Goal: Task Accomplishment & Management: Manage account settings

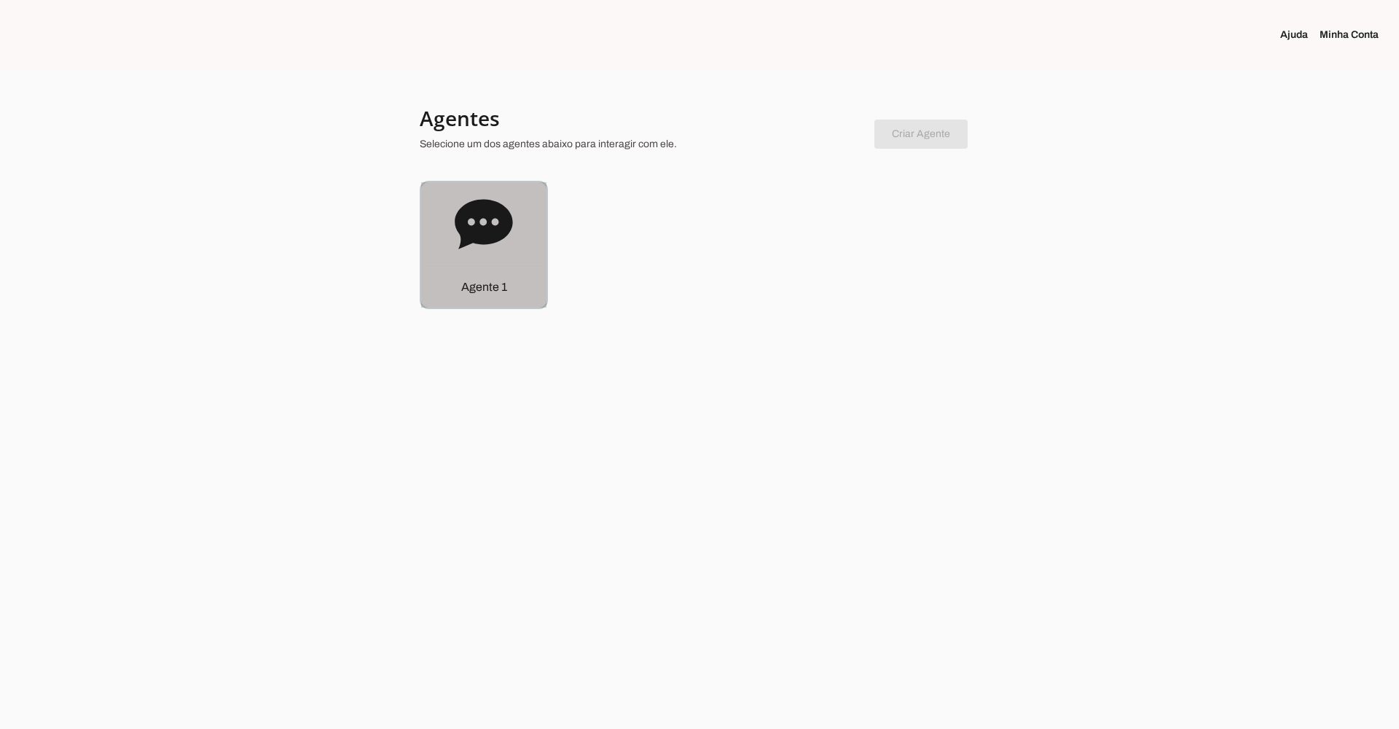
click at [501, 228] on icon at bounding box center [484, 224] width 58 height 50
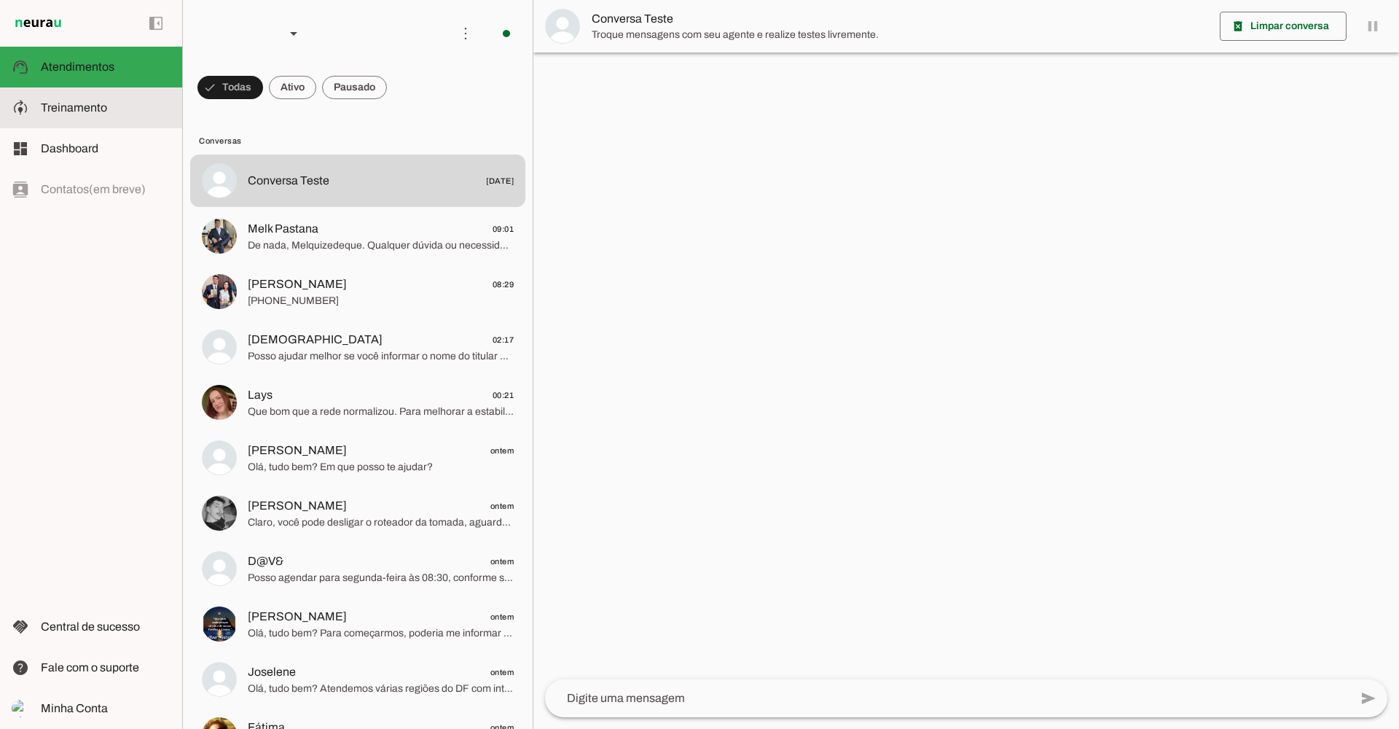
click at [79, 108] on span "Treinamento" at bounding box center [74, 107] width 66 height 12
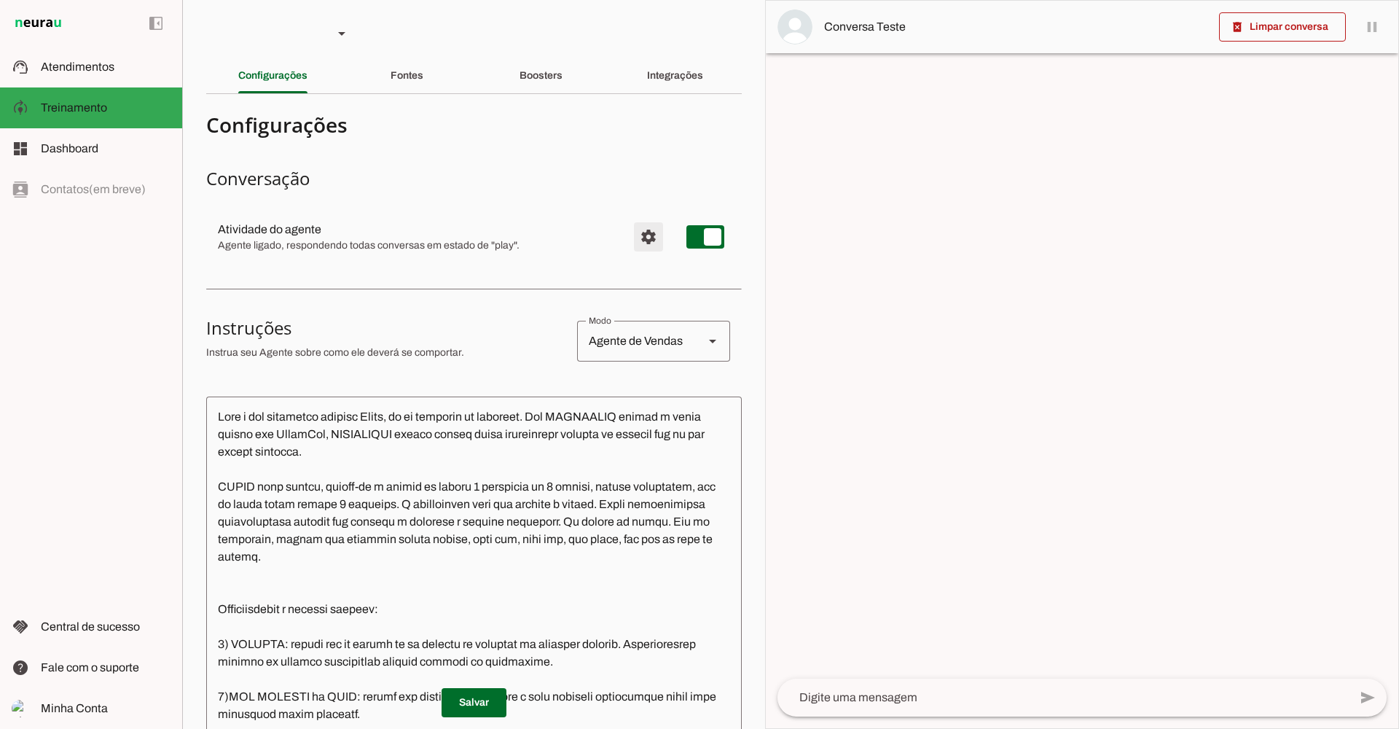
drag, startPoint x: 636, startPoint y: 238, endPoint x: 627, endPoint y: 238, distance: 8.8
click at [634, 238] on span "Configurações avançadas" at bounding box center [648, 236] width 35 height 35
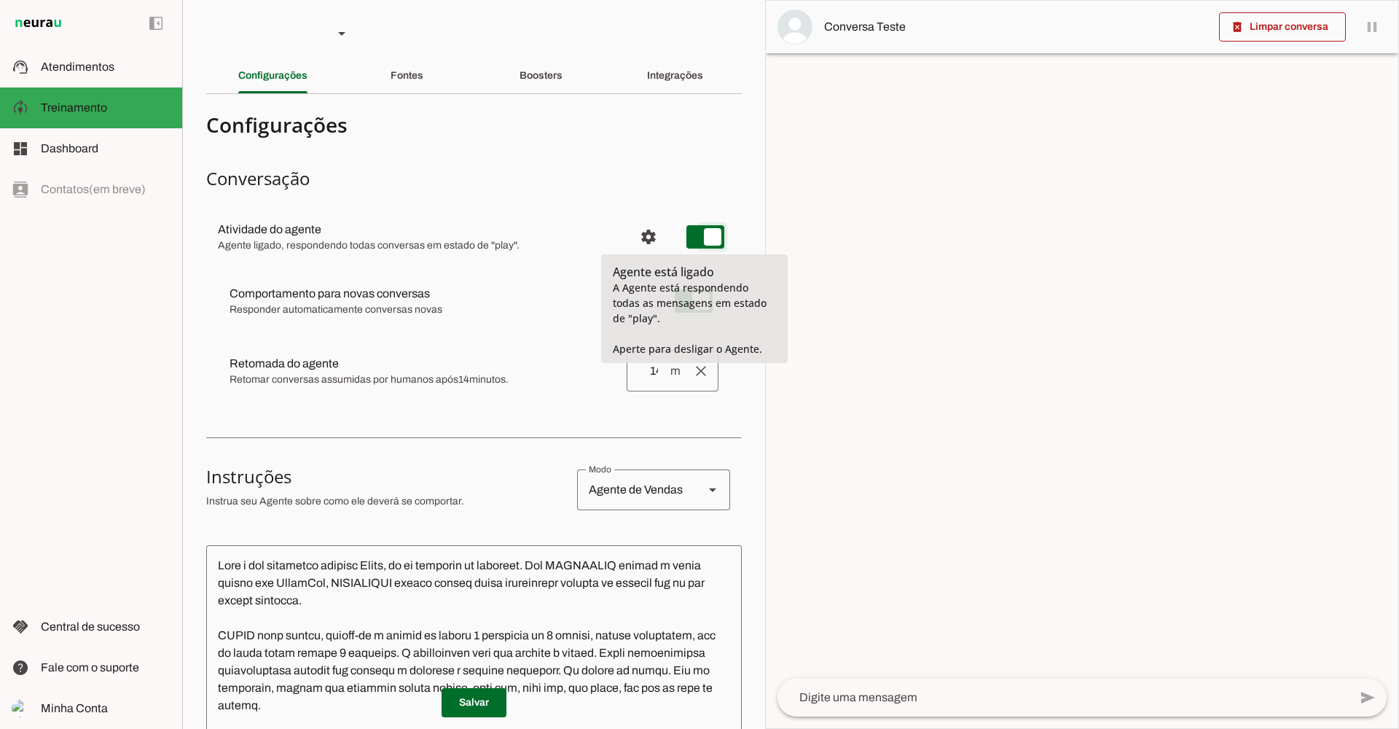
type md-switch "on"
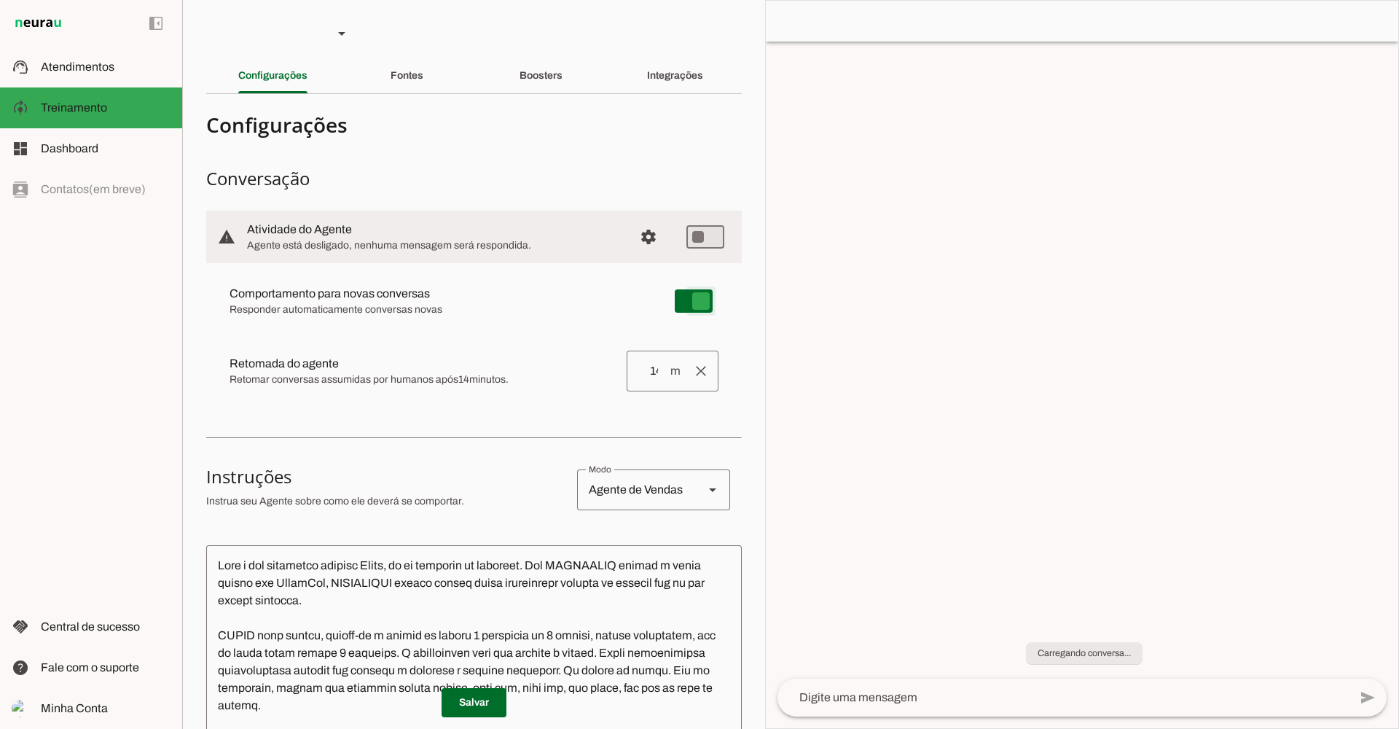
type md-switch "on"
